Goal: Complete application form: Complete application form

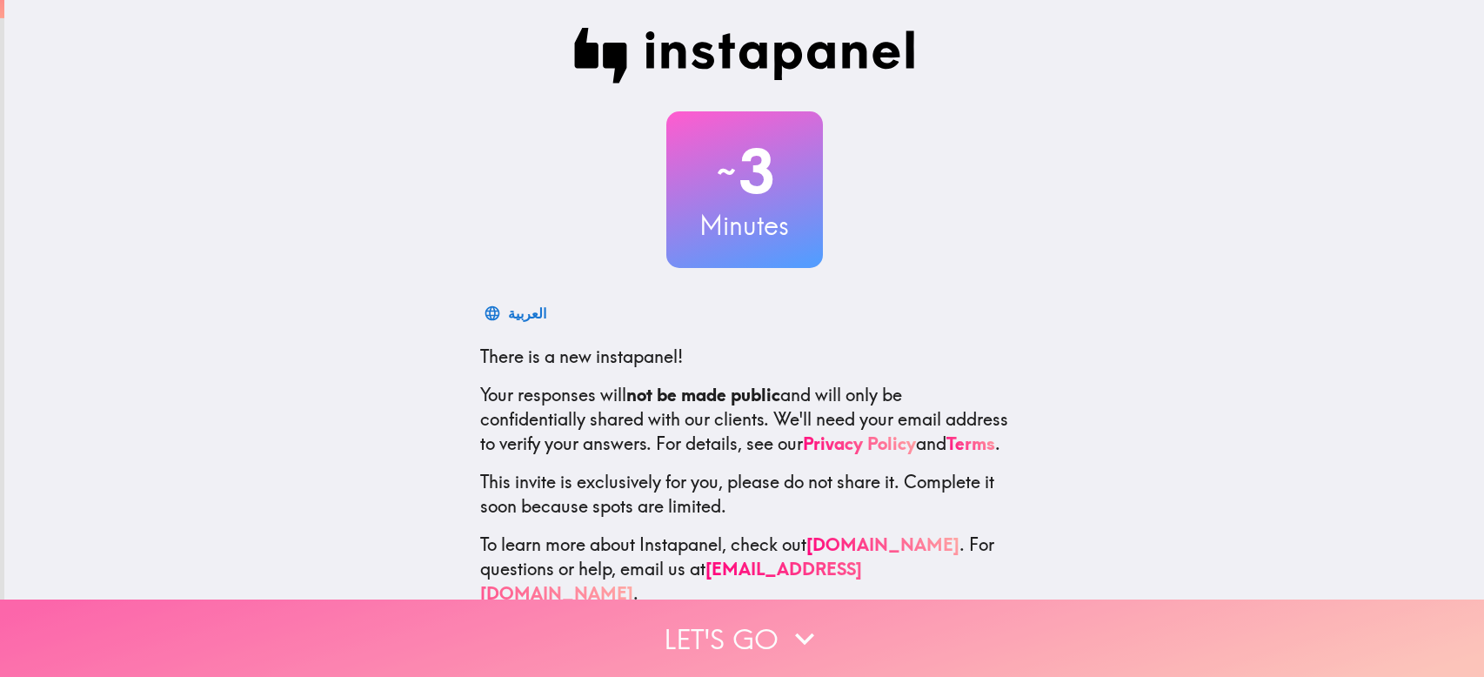
click at [746, 619] on button "Let's go" at bounding box center [742, 637] width 1484 height 77
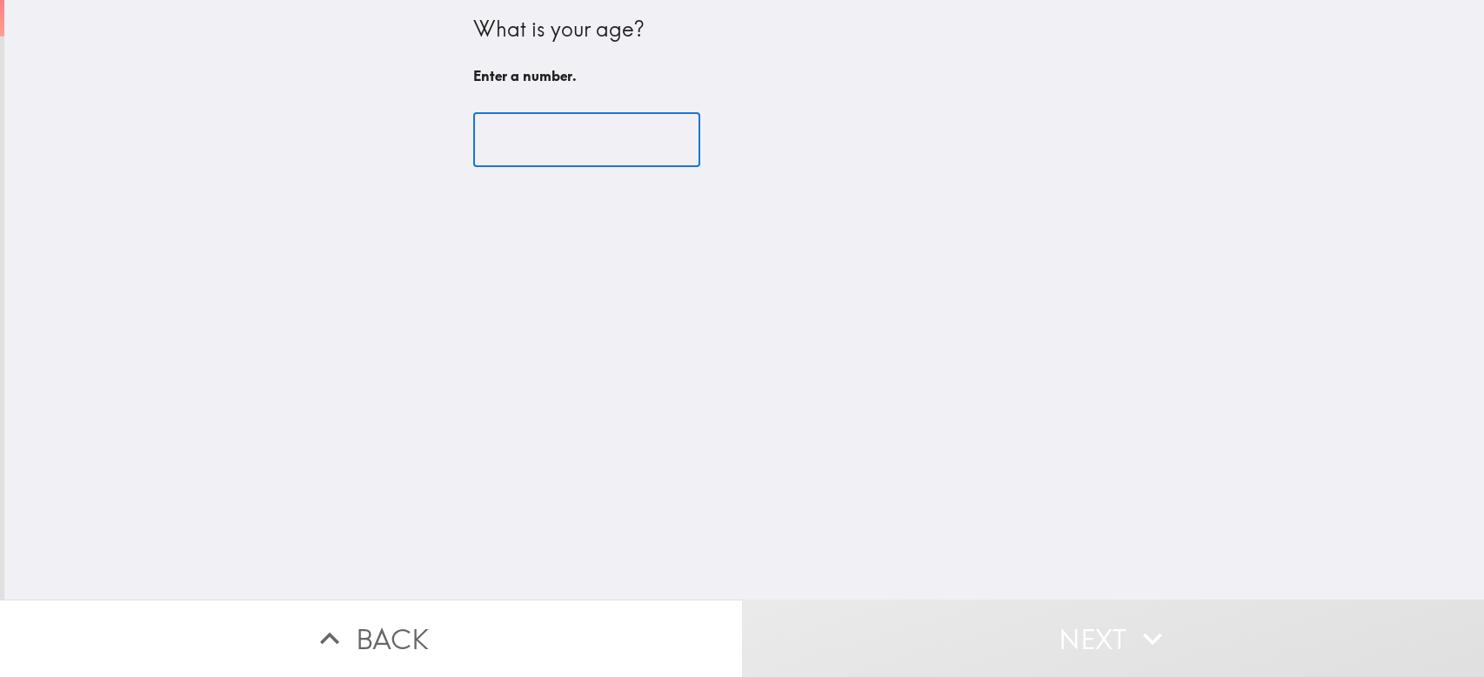
click at [552, 140] on input "number" at bounding box center [586, 140] width 227 height 54
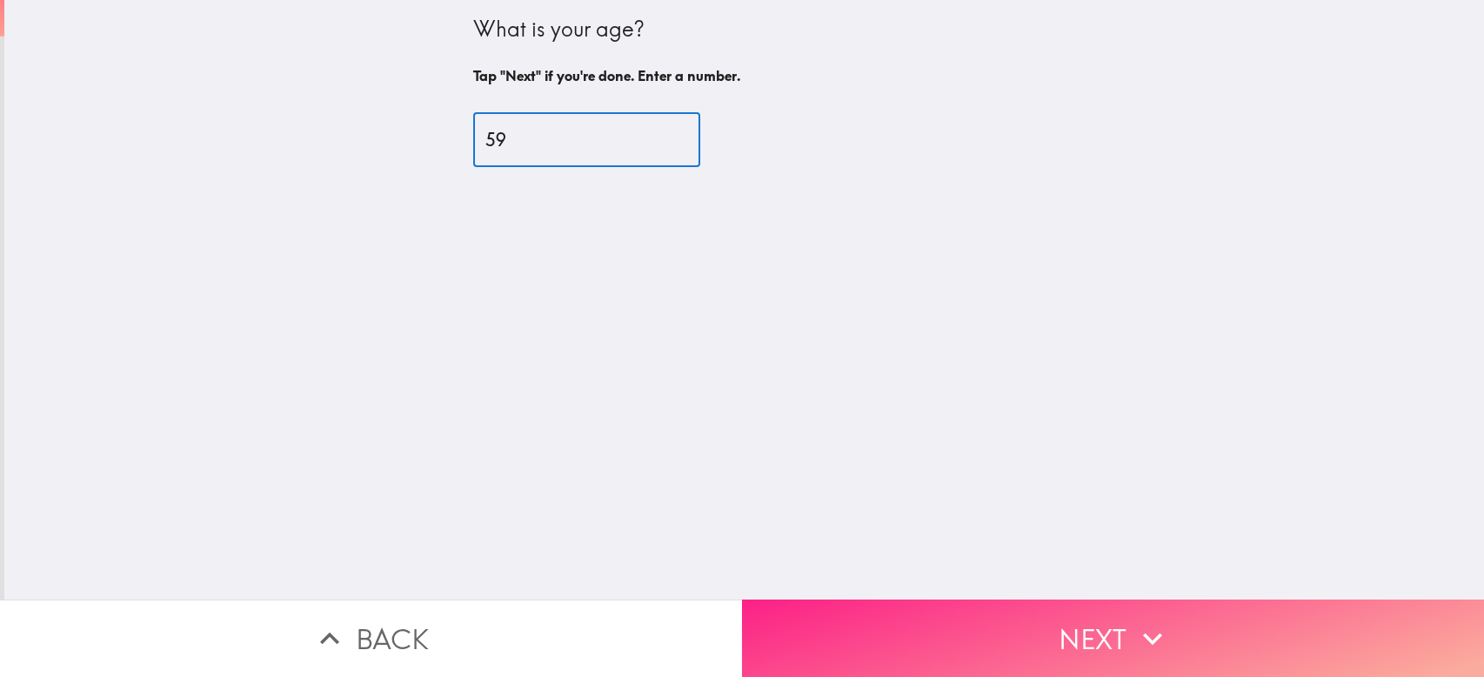
type input "59"
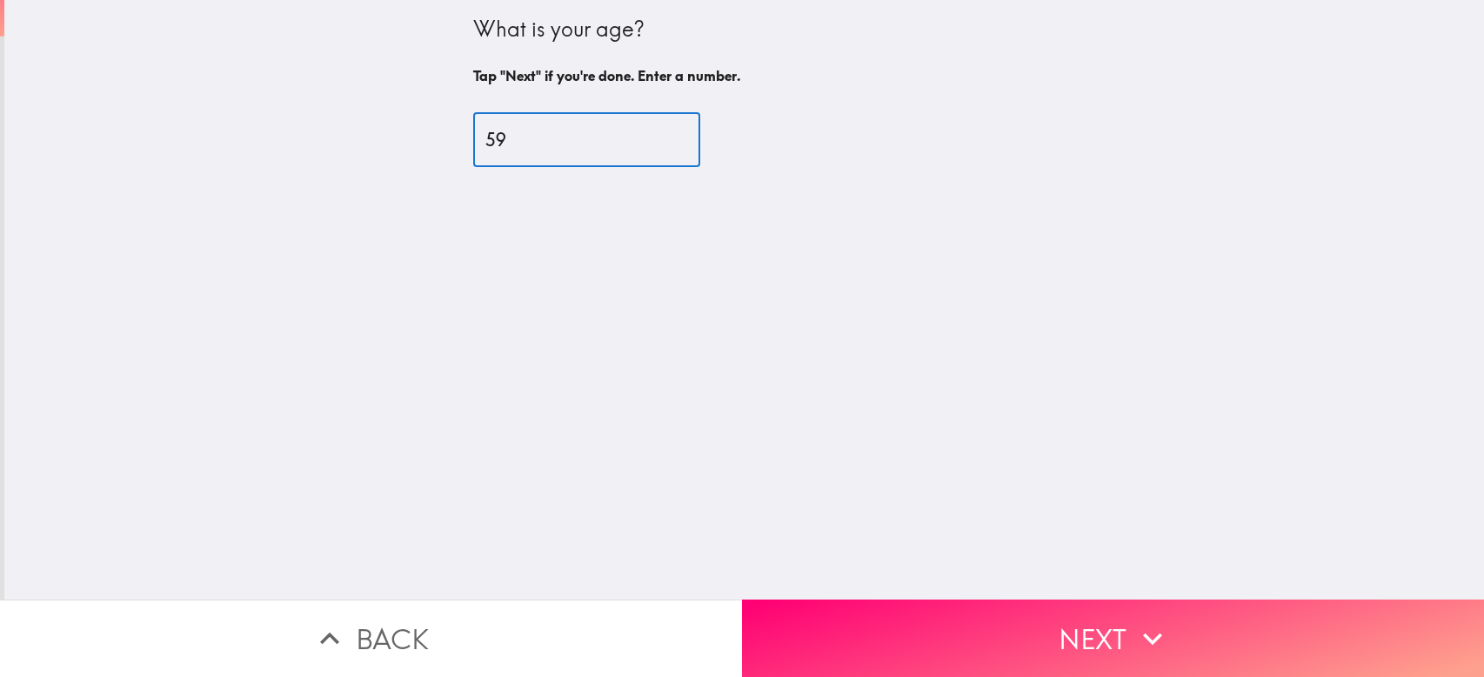
click at [1120, 639] on button "Next" at bounding box center [1113, 637] width 742 height 77
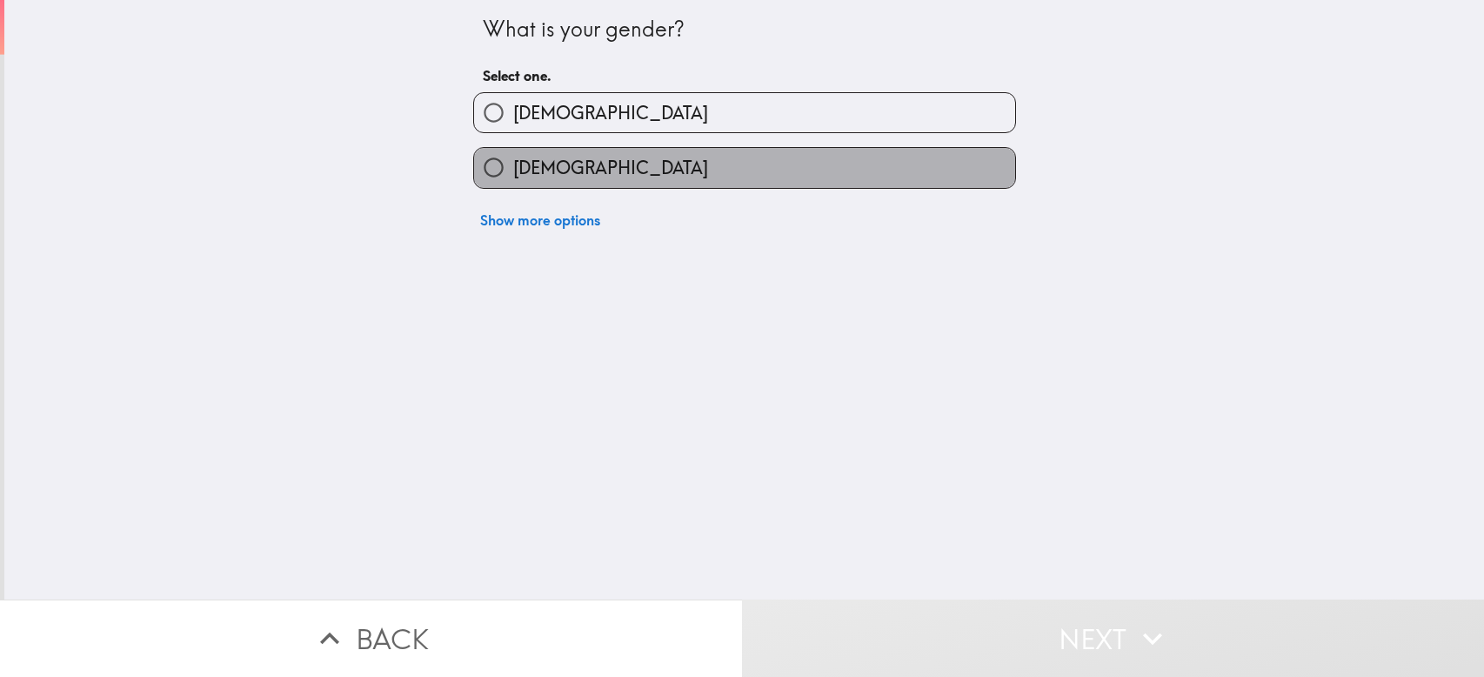
click at [654, 169] on label "[DEMOGRAPHIC_DATA]" at bounding box center [744, 167] width 541 height 39
click at [513, 169] on input "[DEMOGRAPHIC_DATA]" at bounding box center [493, 167] width 39 height 39
radio input "true"
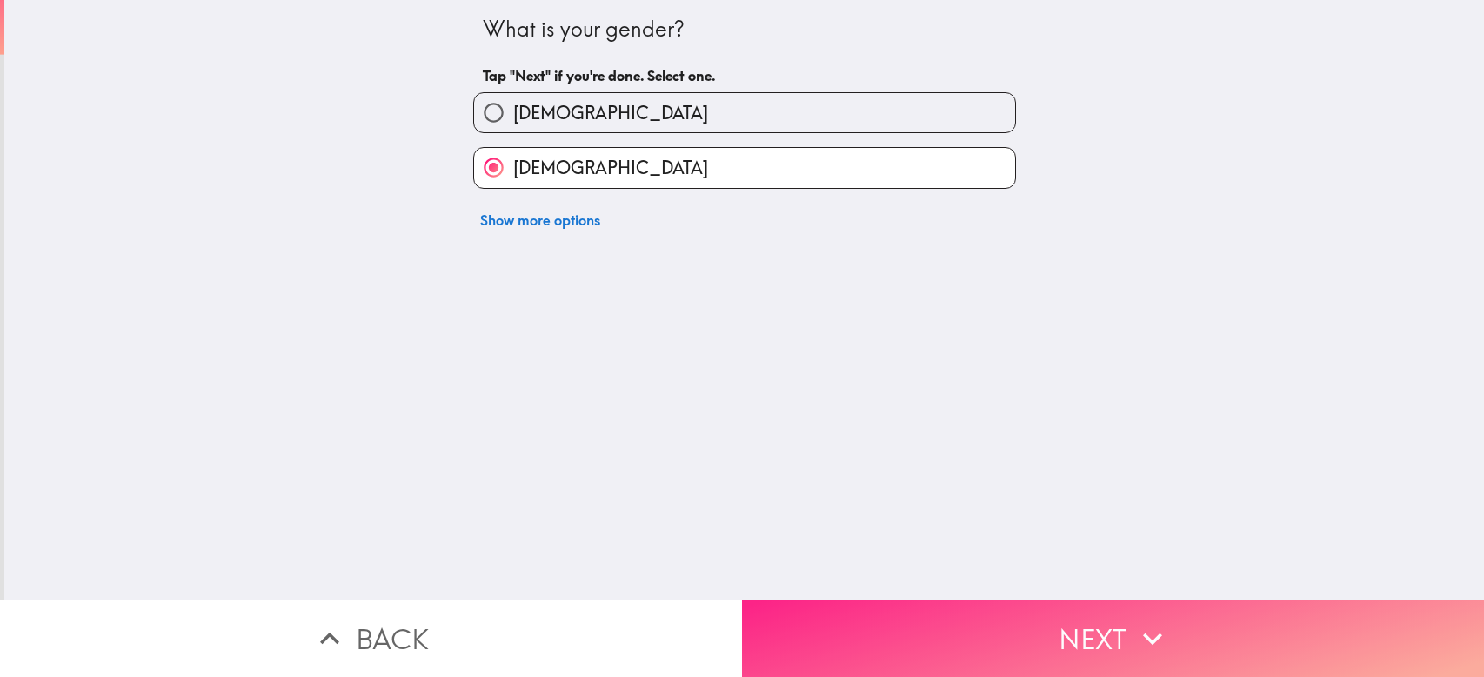
click at [1029, 632] on button "Next" at bounding box center [1113, 637] width 742 height 77
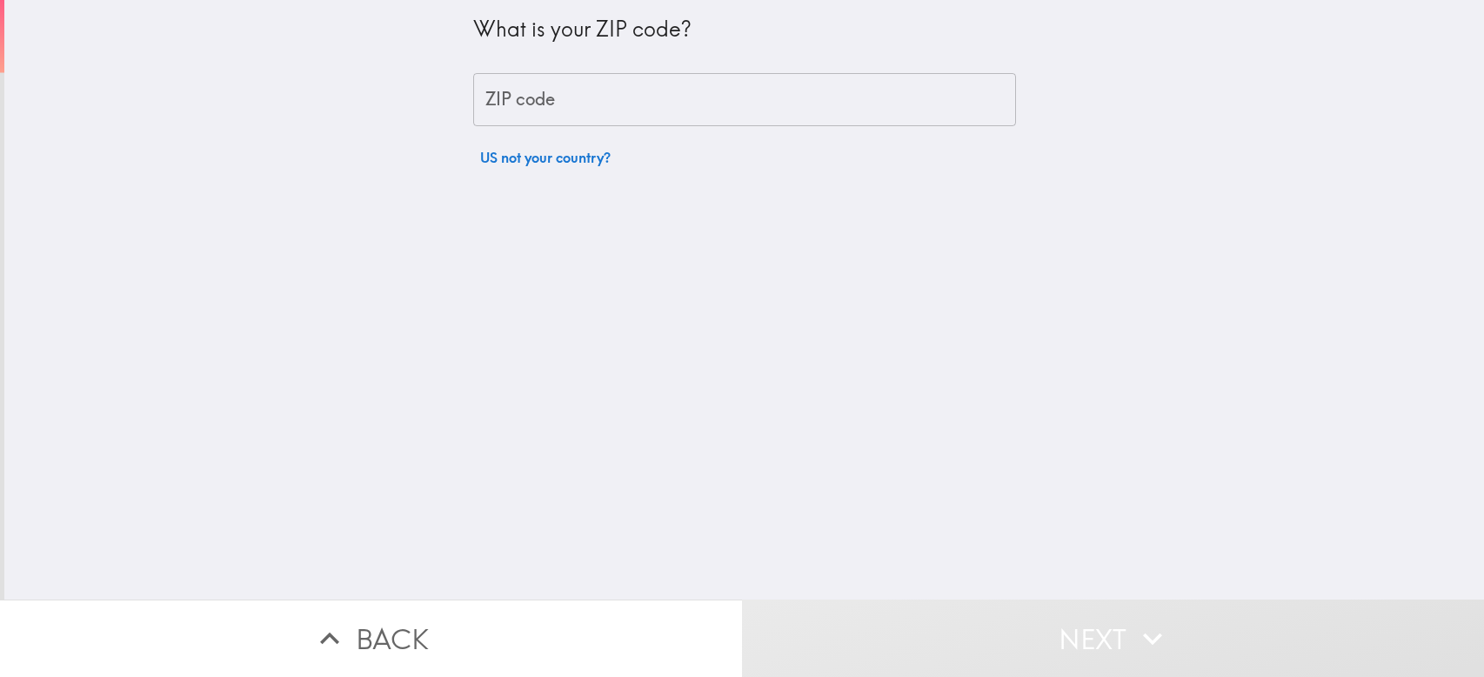
click at [752, 98] on input "ZIP code" at bounding box center [744, 100] width 543 height 54
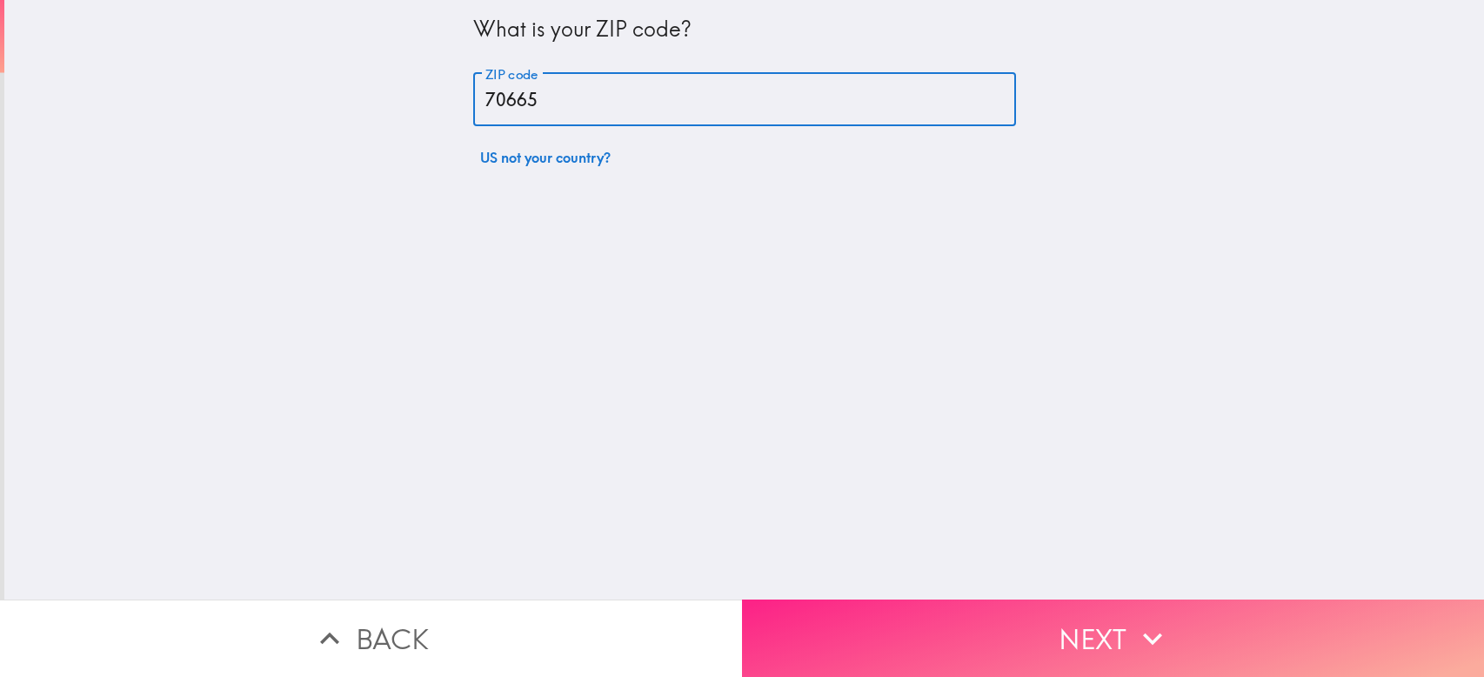
type input "70665"
click at [1112, 623] on button "Next" at bounding box center [1113, 637] width 742 height 77
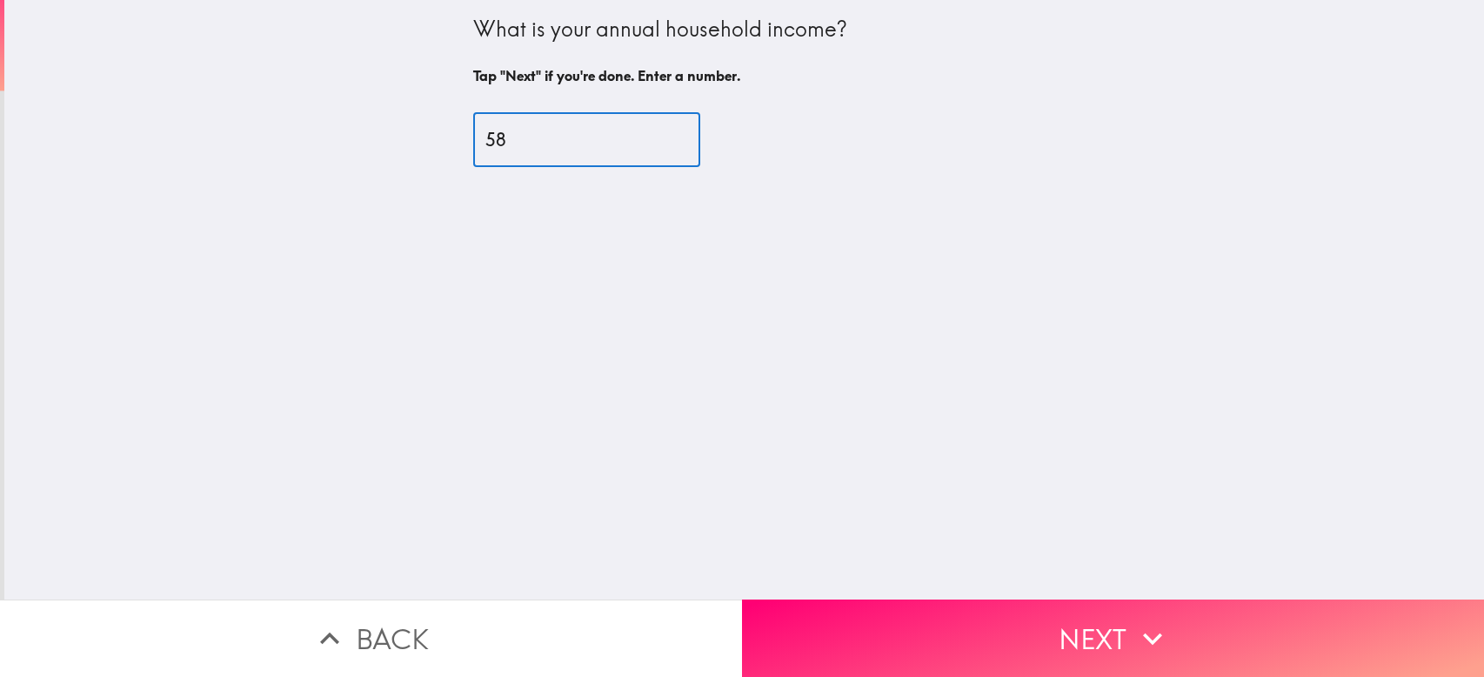
click at [654, 134] on input "58" at bounding box center [586, 140] width 227 height 54
type input "5"
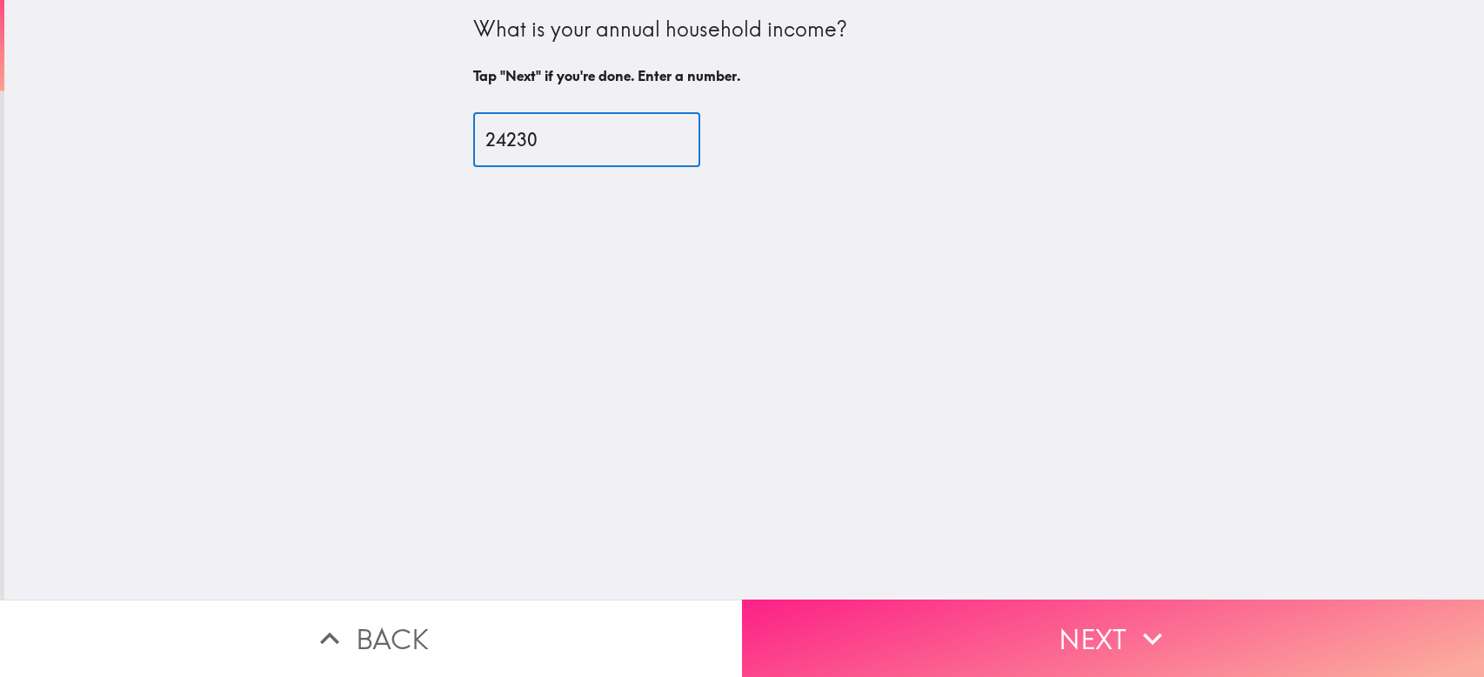
type input "24230"
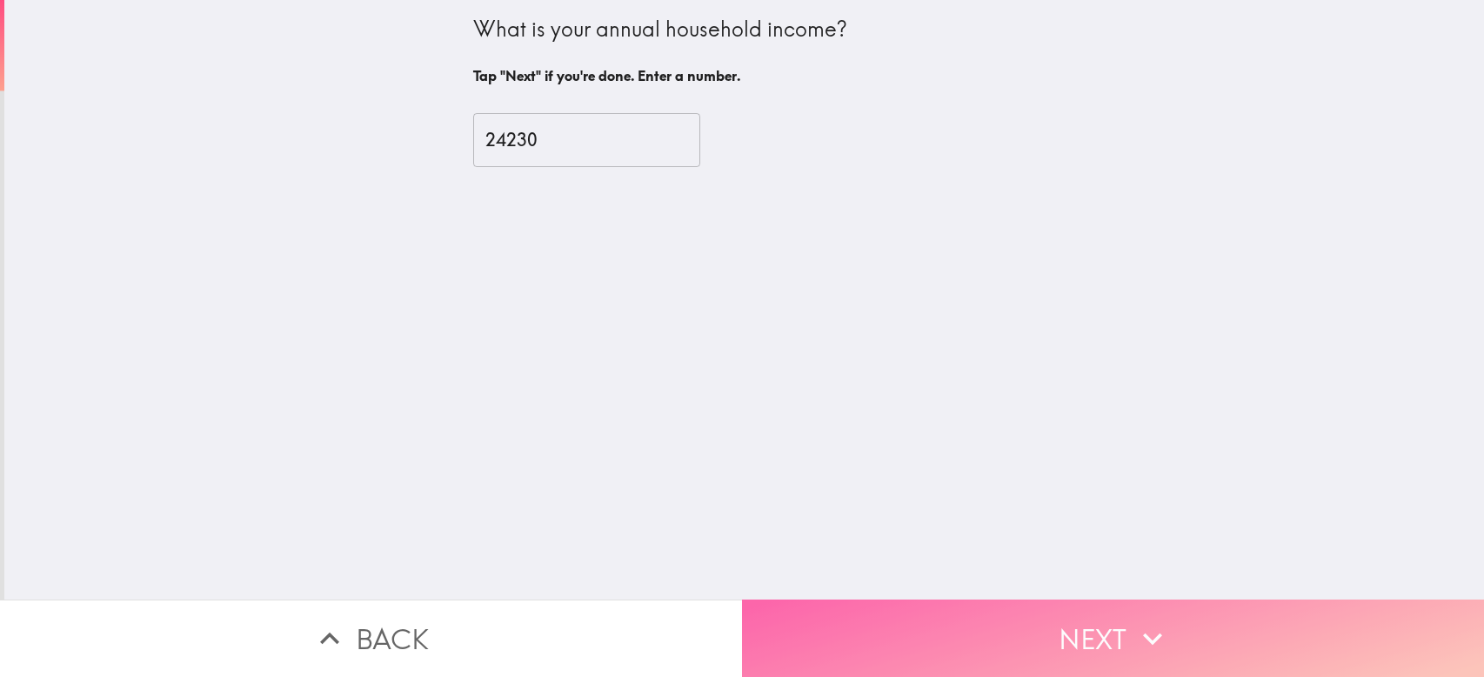
click at [1117, 630] on button "Next" at bounding box center [1113, 637] width 742 height 77
